Goal: Transaction & Acquisition: Purchase product/service

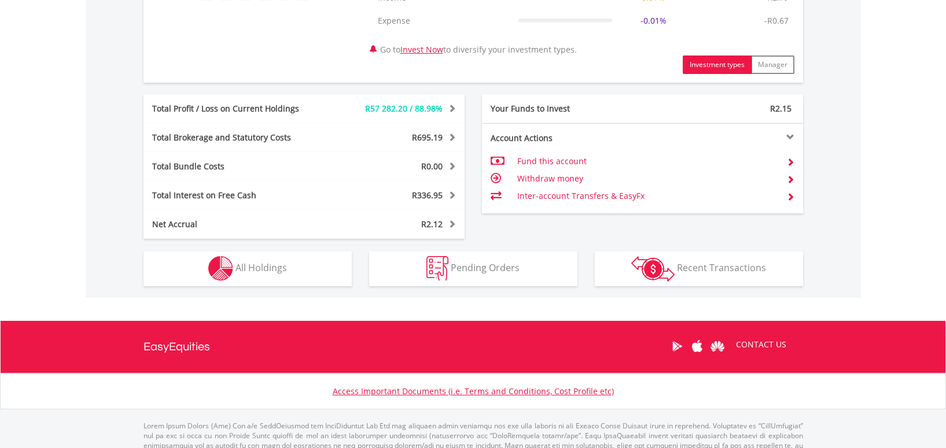
scroll to position [563, 0]
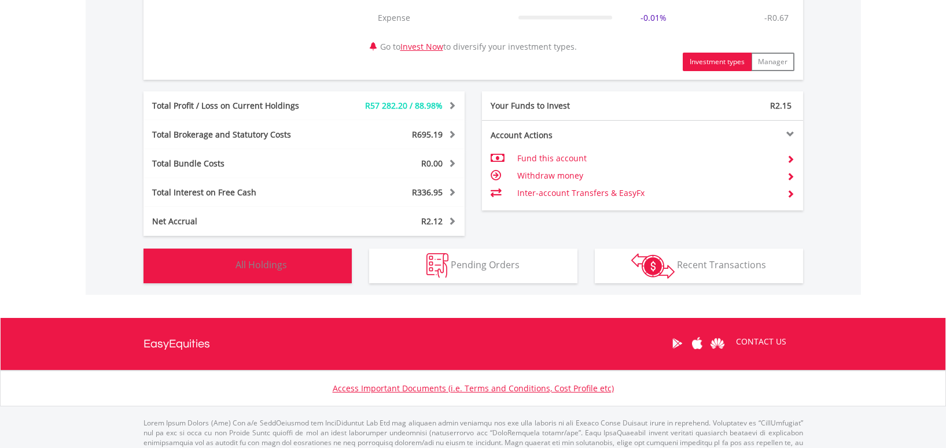
click at [256, 266] on span "All Holdings" at bounding box center [260, 265] width 51 height 13
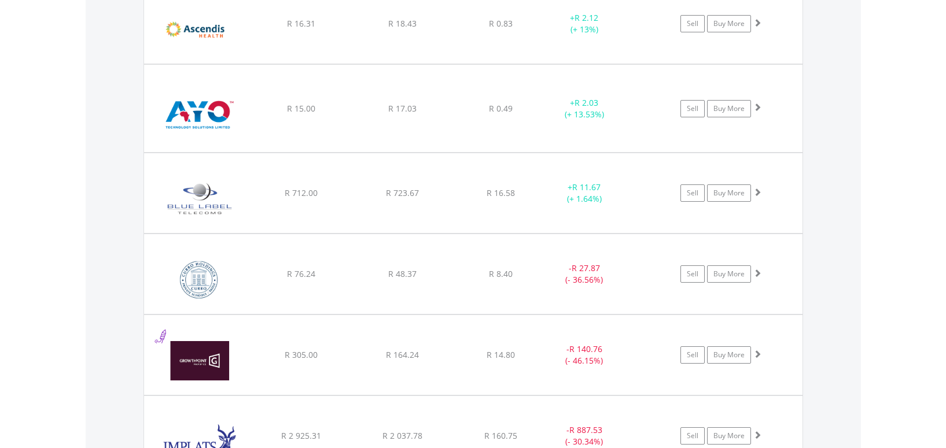
scroll to position [1194, 0]
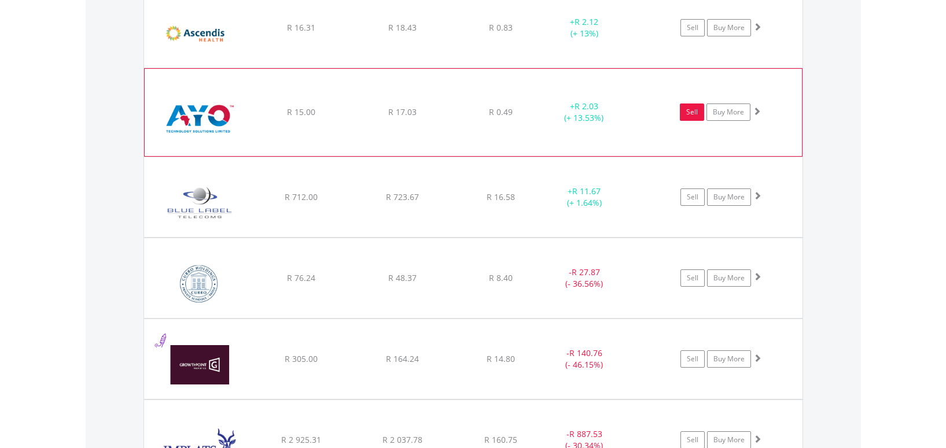
click at [696, 115] on link "Sell" at bounding box center [692, 112] width 24 height 17
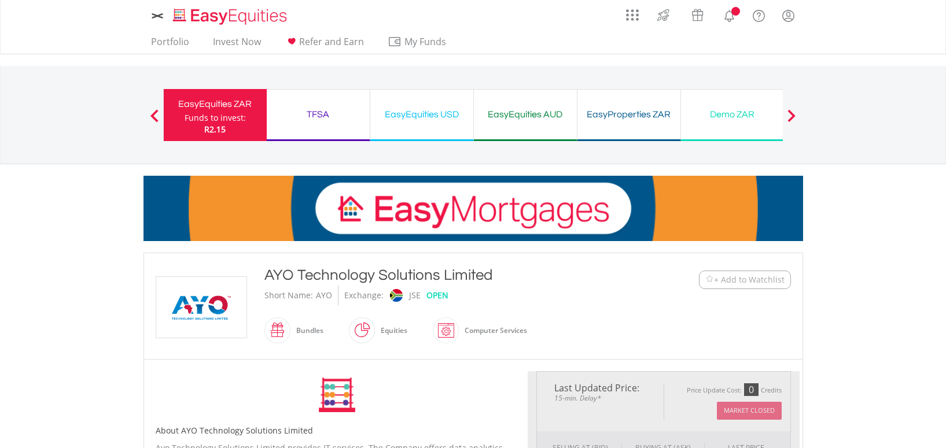
type input "*****"
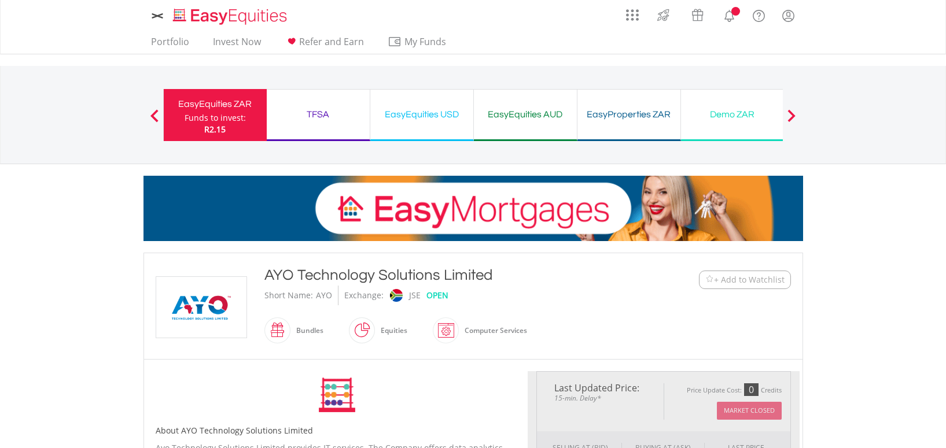
type input "******"
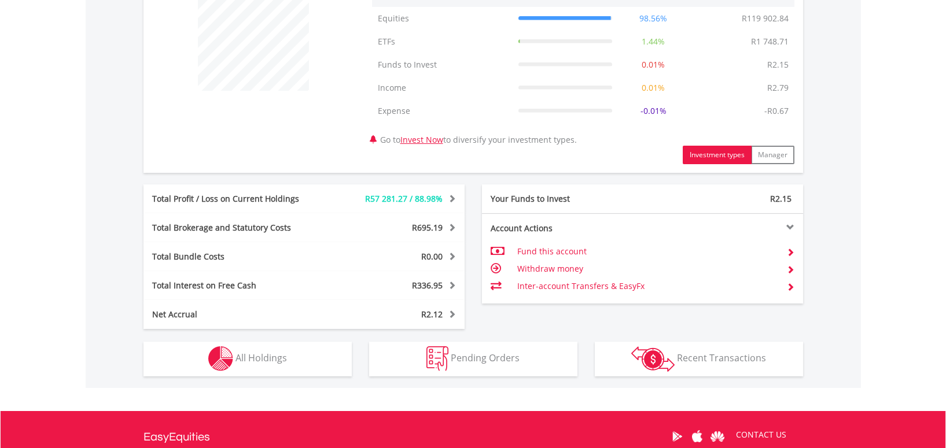
scroll to position [599, 0]
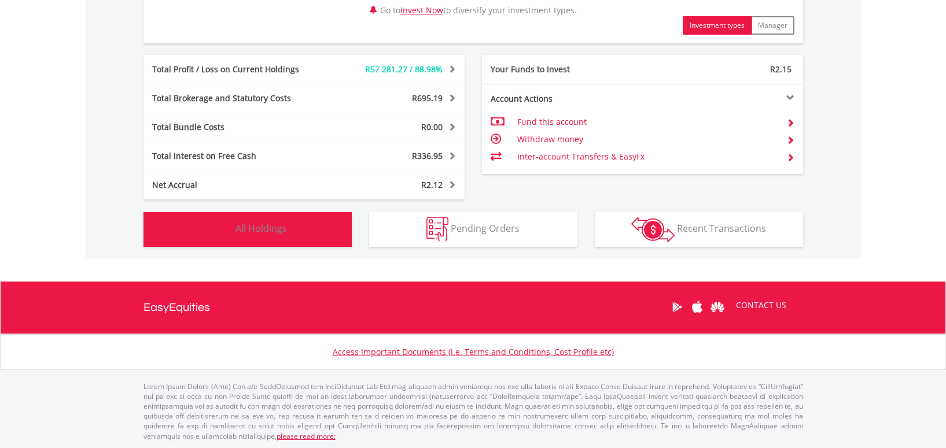
drag, startPoint x: 276, startPoint y: 232, endPoint x: 270, endPoint y: 232, distance: 6.4
click at [276, 232] on span "All Holdings" at bounding box center [260, 228] width 51 height 13
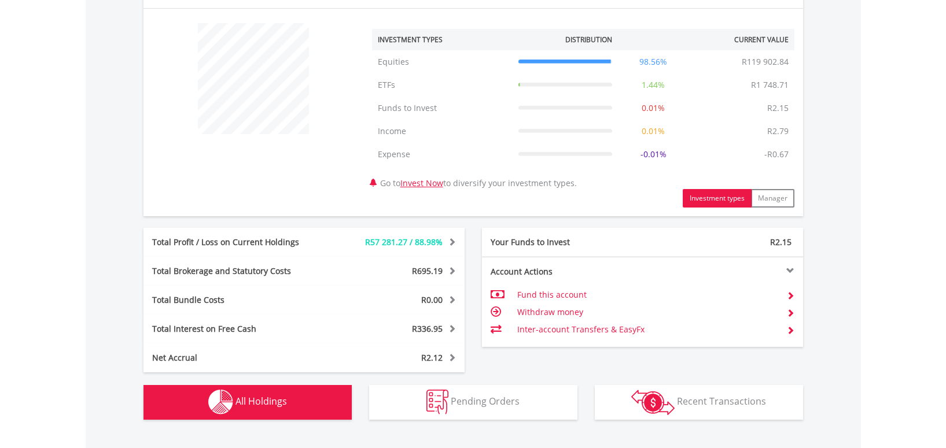
scroll to position [0, 0]
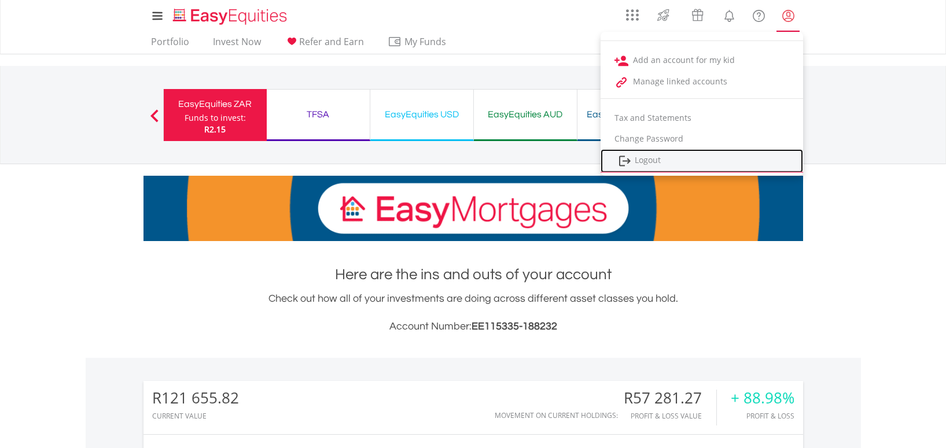
click at [650, 161] on link "Logout" at bounding box center [702, 161] width 203 height 24
